Goal: Navigation & Orientation: Find specific page/section

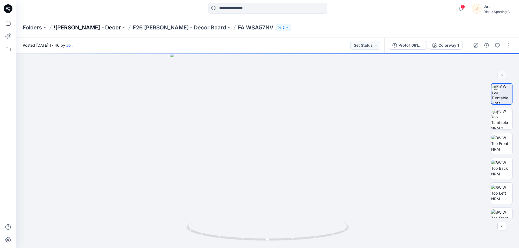
click at [77, 29] on p "![PERSON_NAME] - Decor" at bounding box center [87, 28] width 67 height 8
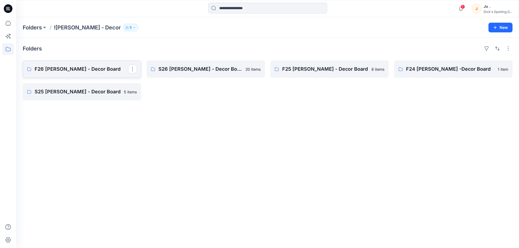
click at [78, 70] on p "F26 [PERSON_NAME] - Decor Board" at bounding box center [81, 69] width 93 height 8
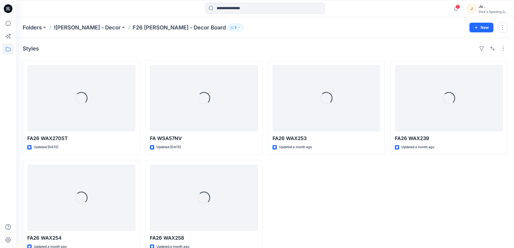
click at [317, 189] on div "Loading... FA26 WAX253 Updated a month ago" at bounding box center [326, 158] width 117 height 194
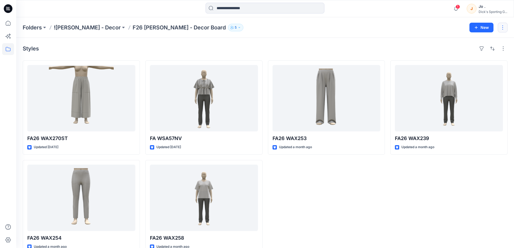
click at [501, 26] on button "button" at bounding box center [503, 28] width 10 height 10
click at [426, 27] on div "Folders ![PERSON_NAME] - Decor F26 [PERSON_NAME] - Decor Board 5" at bounding box center [244, 28] width 443 height 8
click at [36, 29] on p "Folders" at bounding box center [32, 28] width 19 height 8
